Goal: Task Accomplishment & Management: Manage account settings

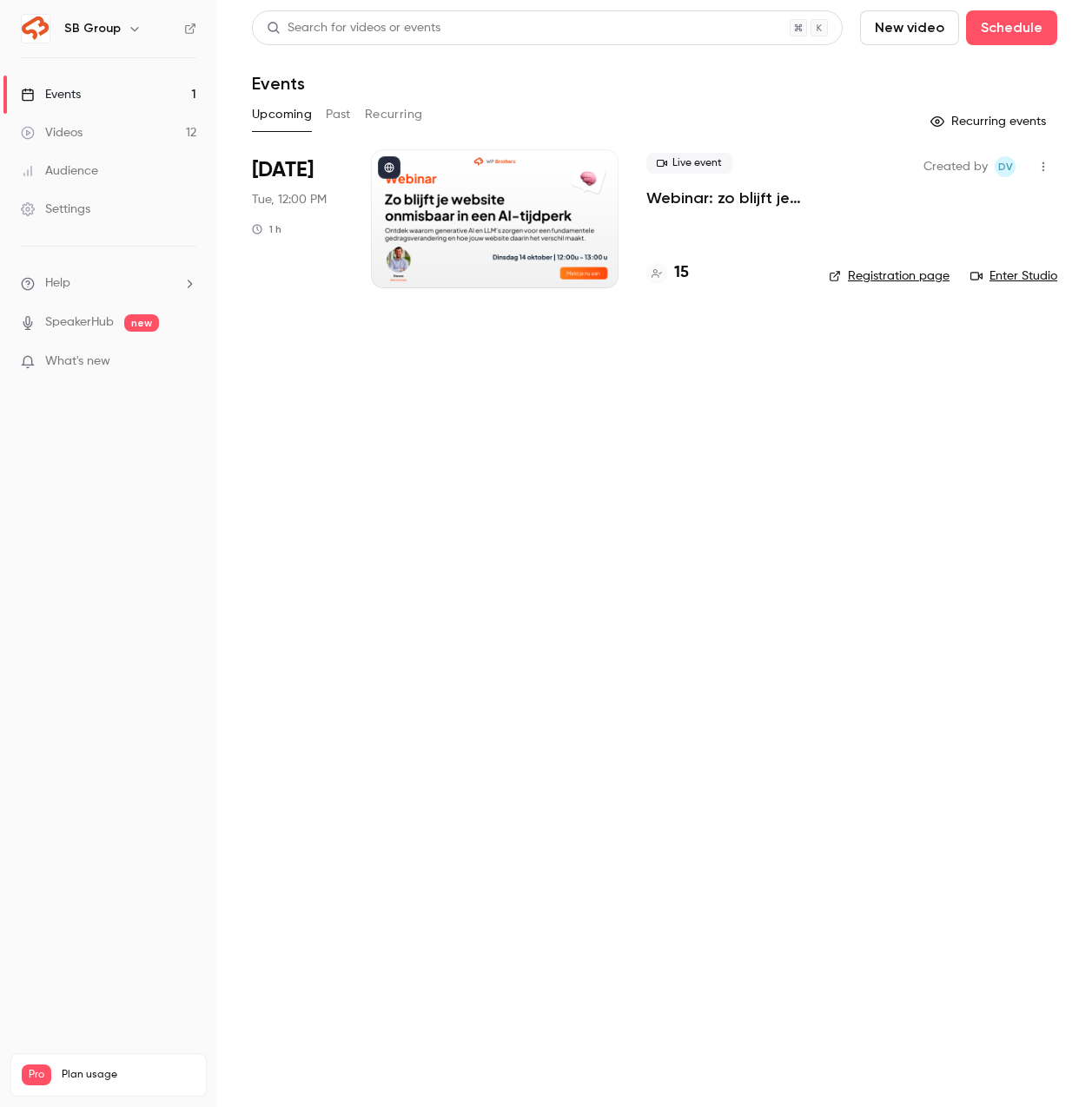
click at [707, 200] on p "Webinar: zo blijft je website onmisbaar in een AI-tijdperk" at bounding box center [724, 198] width 155 height 20
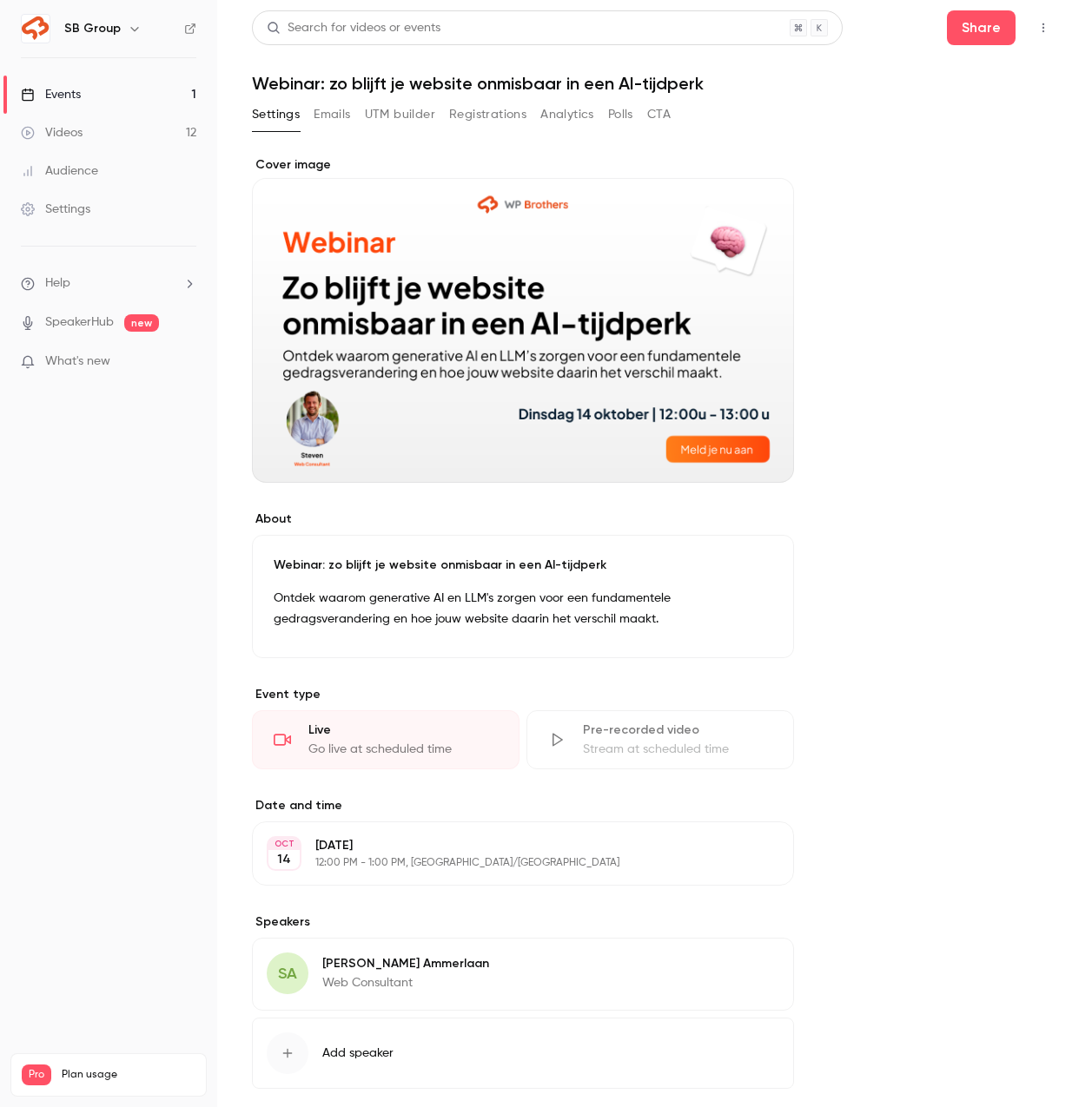
click at [481, 120] on button "Registrations" at bounding box center [487, 114] width 77 height 28
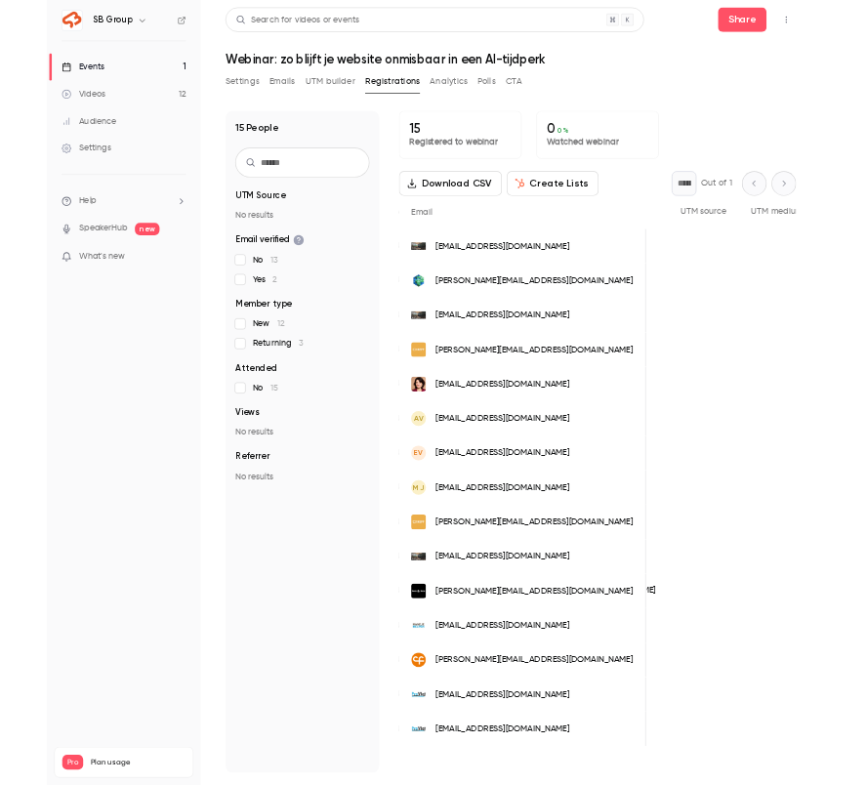
scroll to position [0, 945]
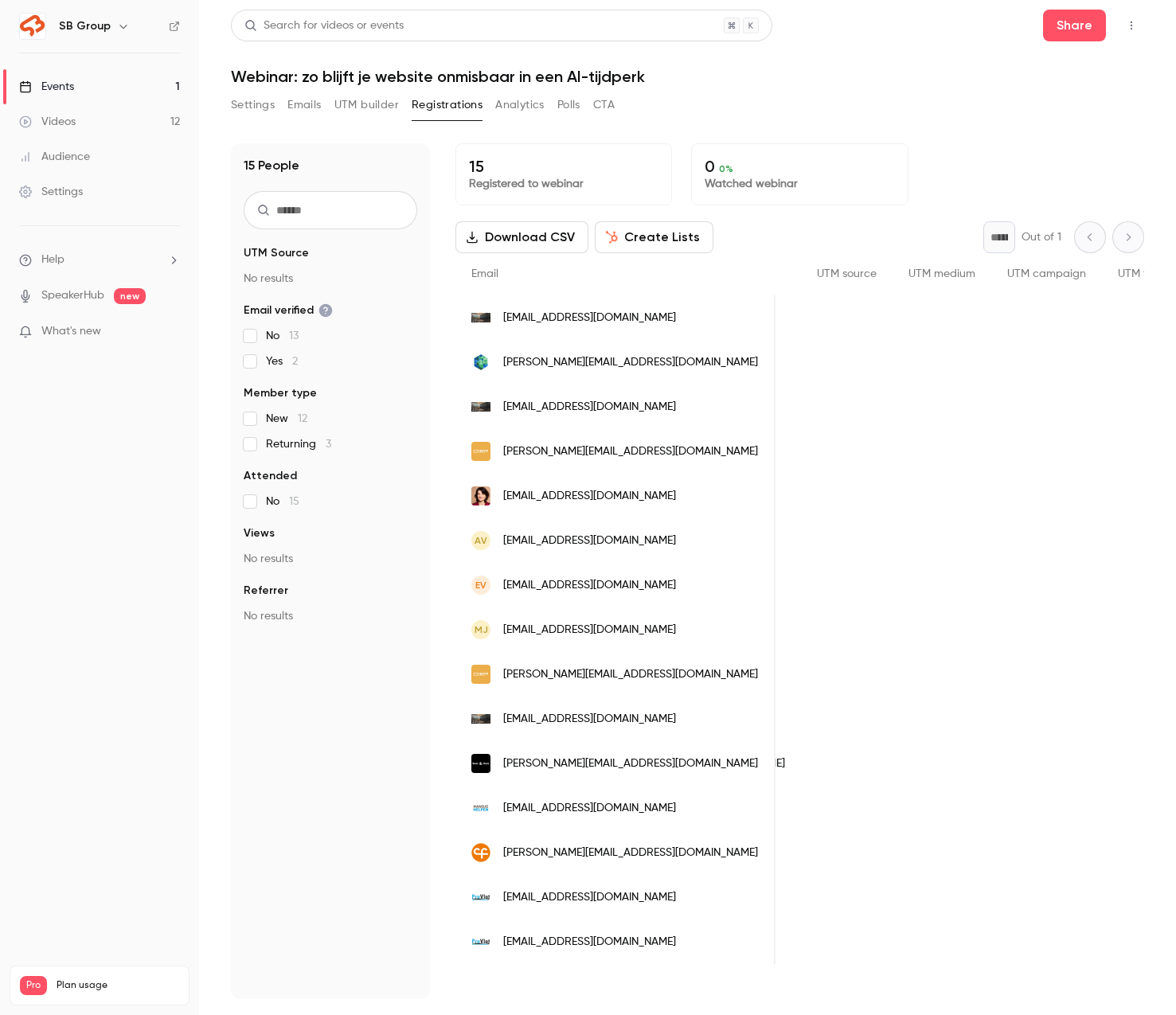
click at [250, 113] on button "Settings" at bounding box center [253, 104] width 44 height 25
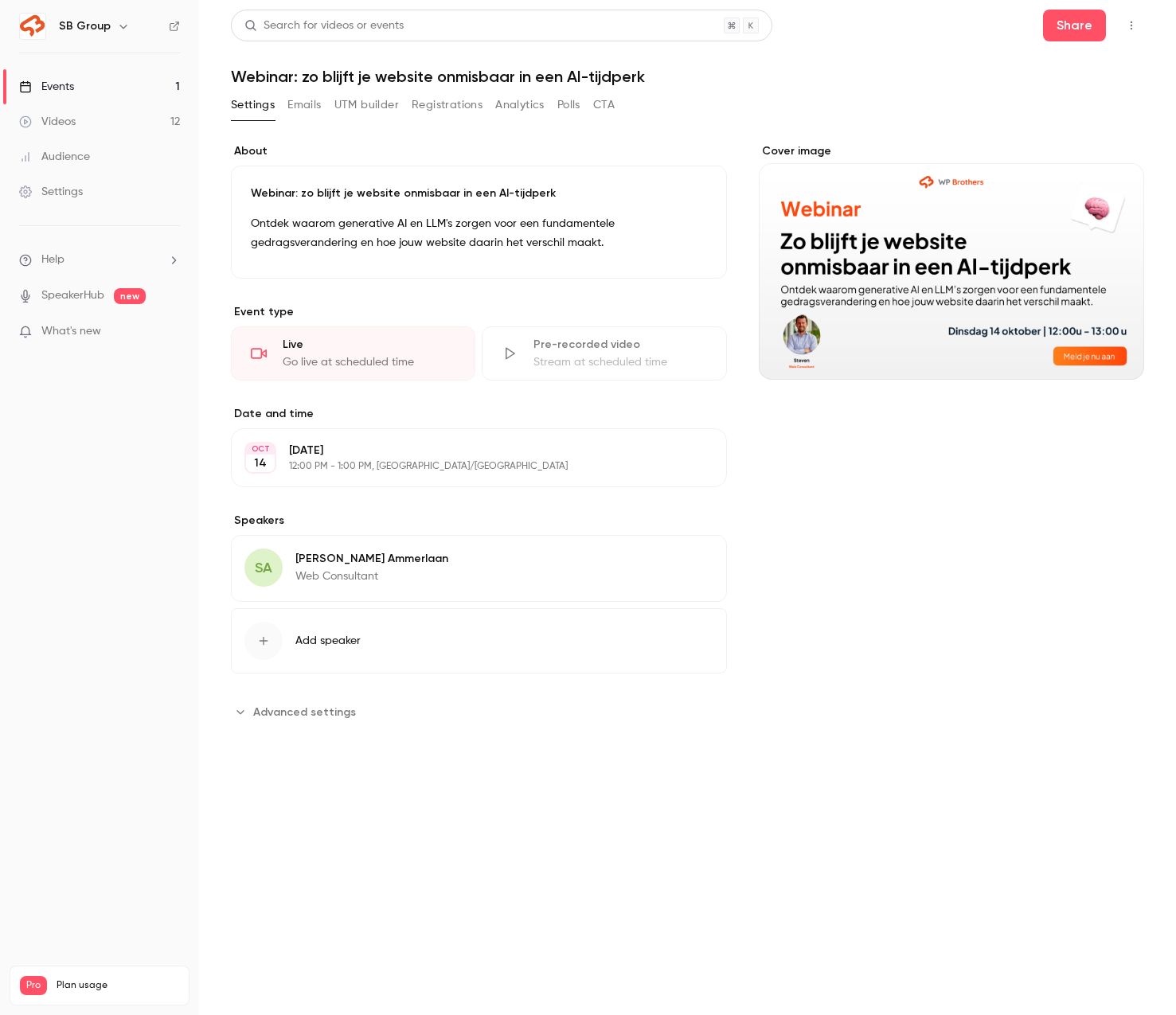
click at [118, 122] on link "Videos 12" at bounding box center [100, 122] width 199 height 35
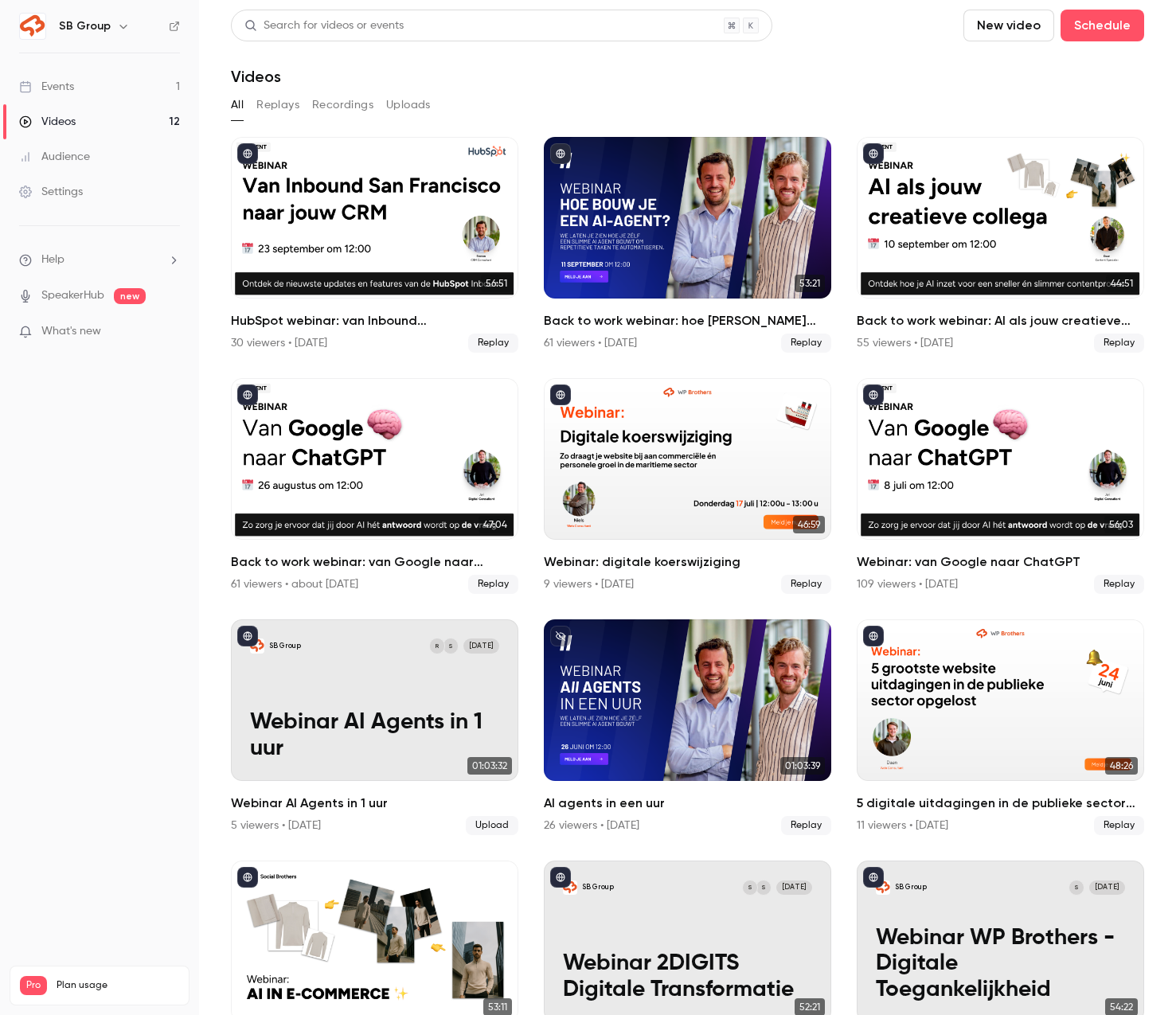
click at [102, 90] on link "Events 1" at bounding box center [100, 86] width 199 height 35
